Goal: Information Seeking & Learning: Check status

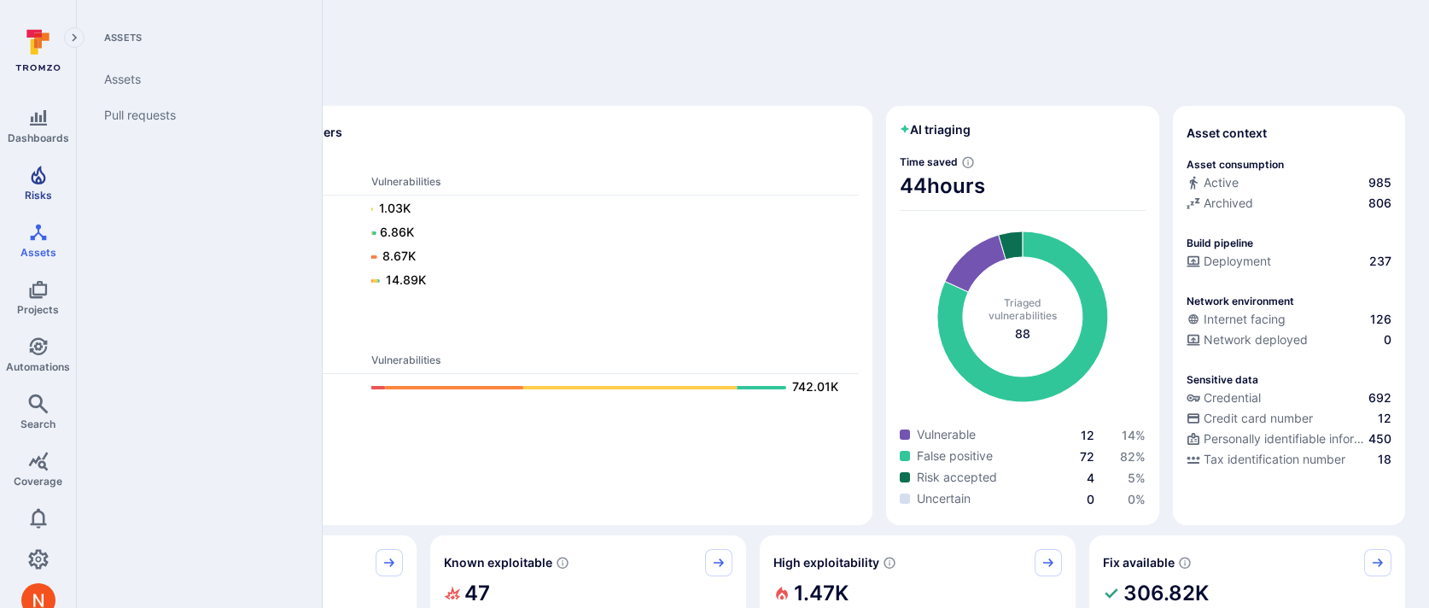
click at [42, 166] on icon "Risks" at bounding box center [38, 175] width 20 height 20
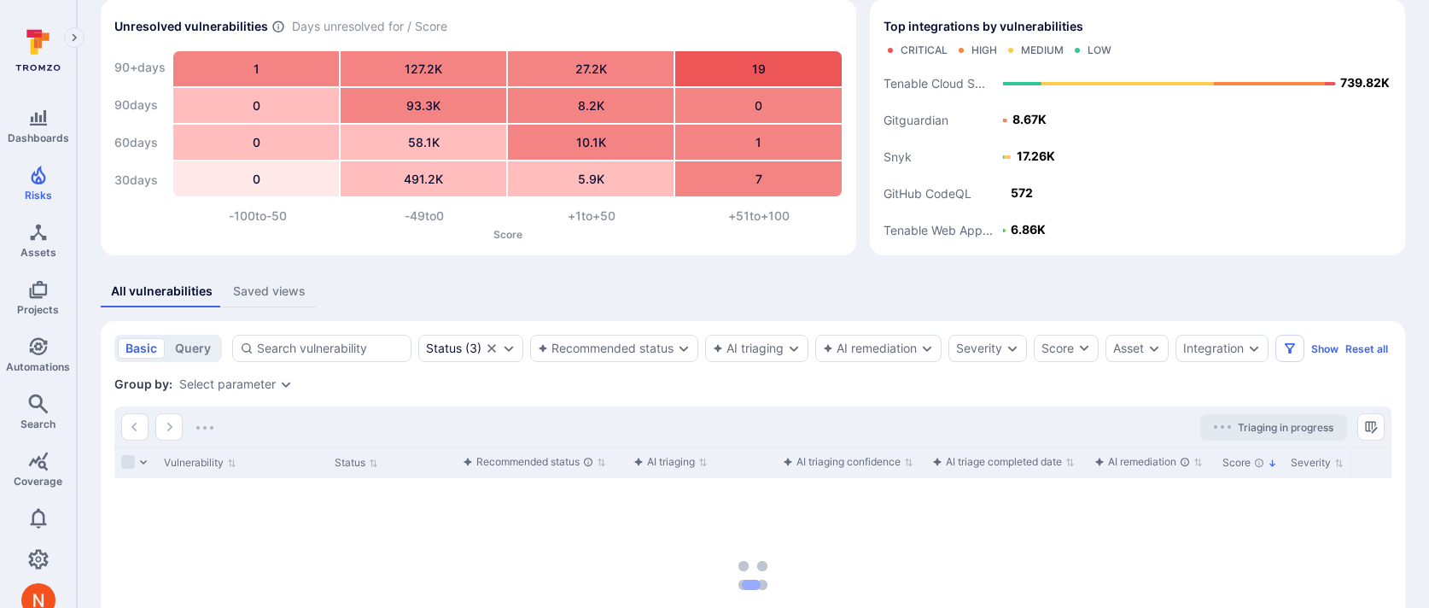
scroll to position [79, 0]
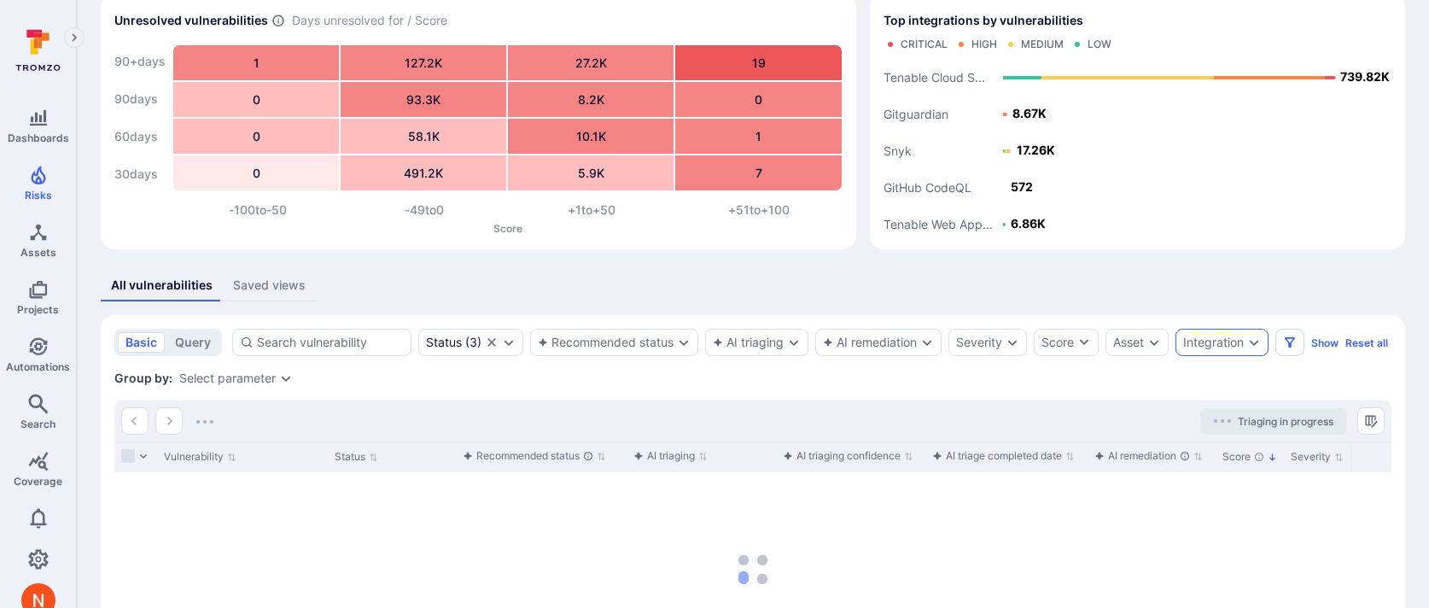
click at [1228, 334] on div "Integration" at bounding box center [1221, 342] width 93 height 27
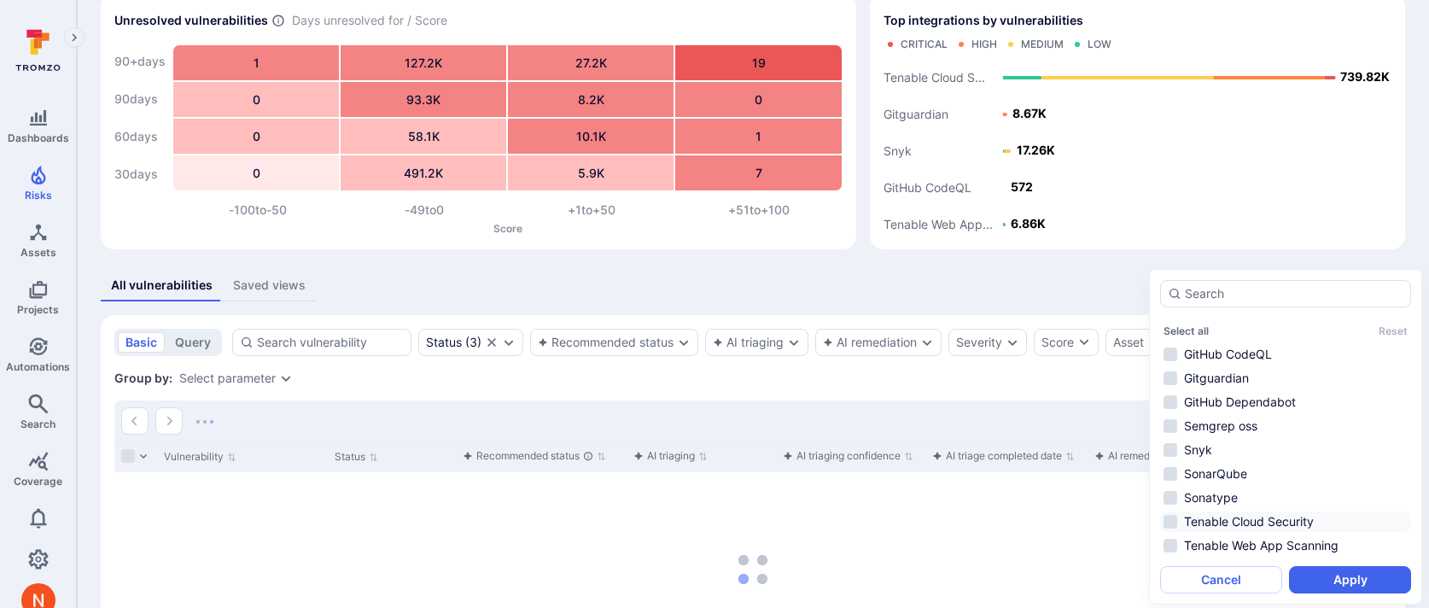
click at [1253, 521] on li "Tenable Cloud Security" at bounding box center [1285, 521] width 251 height 20
click at [1304, 574] on button "Apply" at bounding box center [1350, 579] width 122 height 27
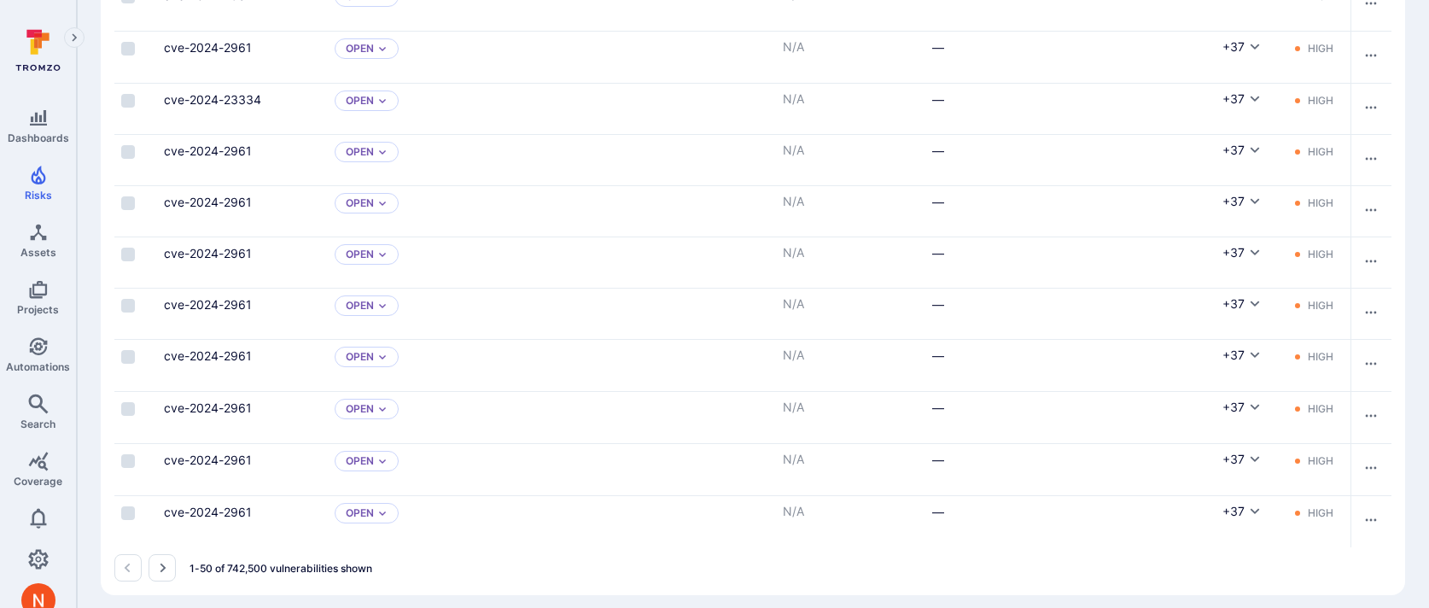
scroll to position [2642, 0]
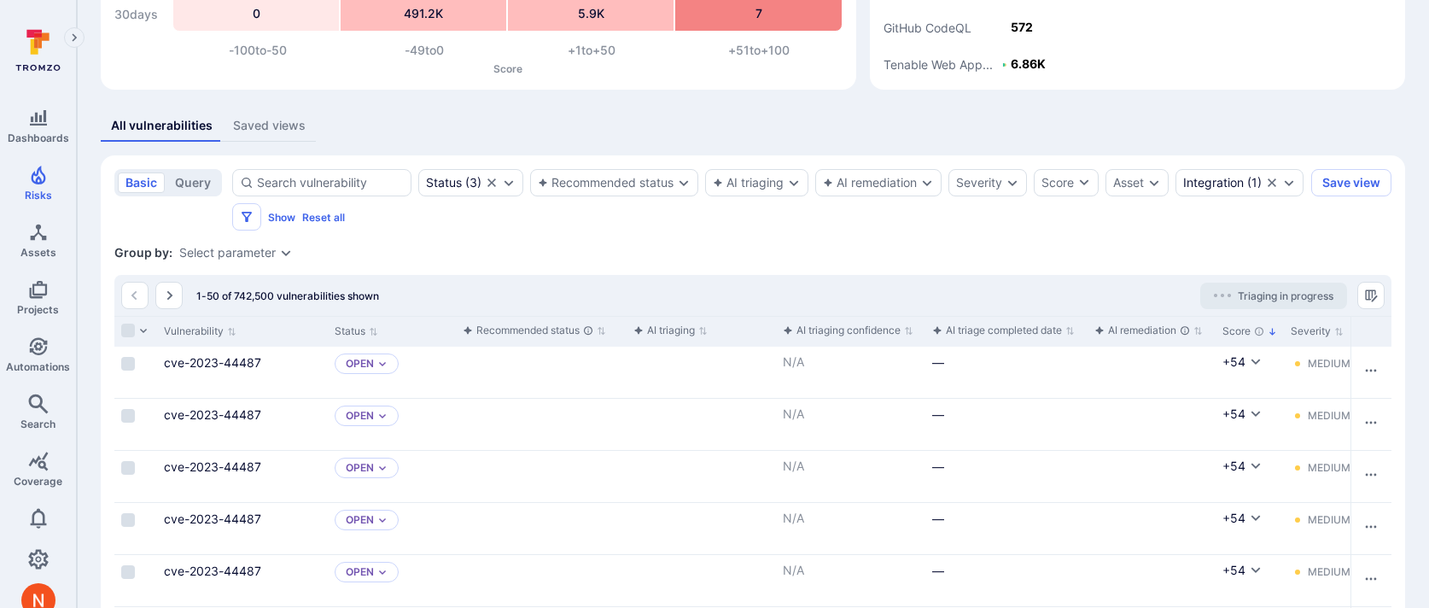
scroll to position [294, 0]
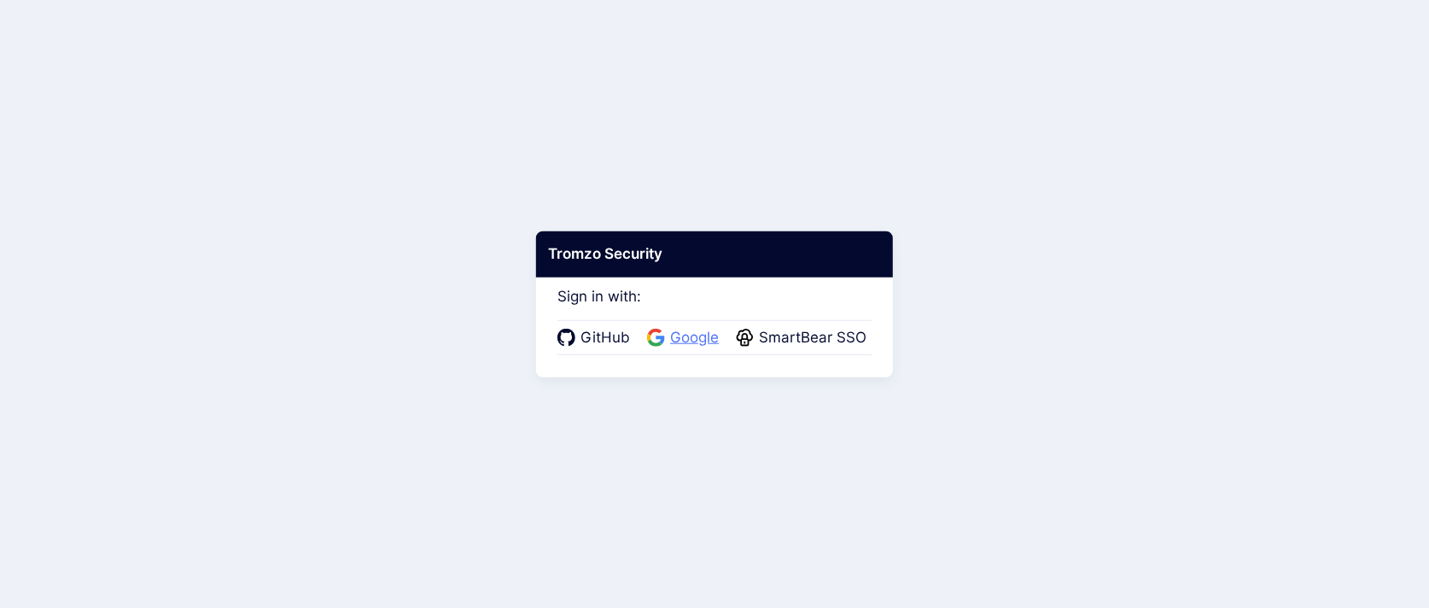
click at [693, 333] on span "Google" at bounding box center [694, 338] width 59 height 22
